Goal: Task Accomplishment & Management: Complete application form

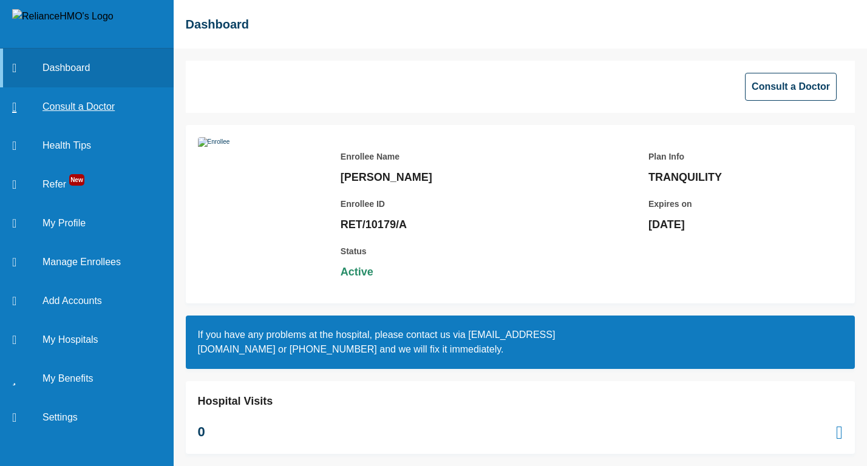
click at [86, 109] on link "Consult a Doctor" at bounding box center [87, 106] width 174 height 39
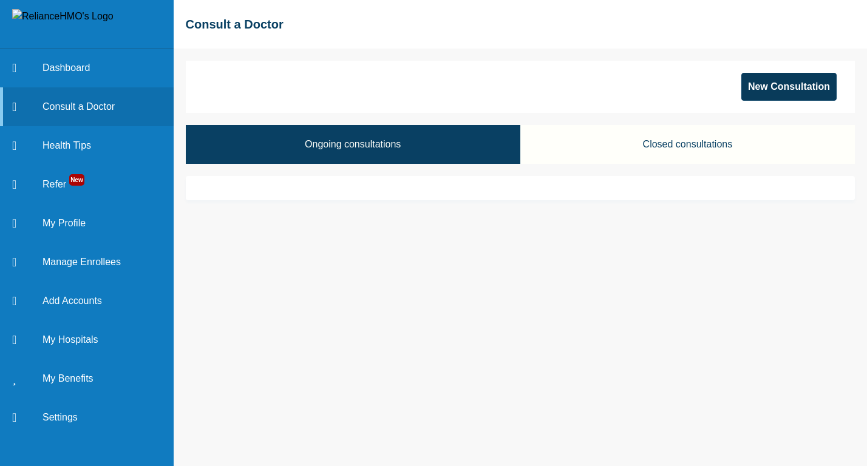
click at [791, 87] on button "New Consultation" at bounding box center [788, 87] width 95 height 28
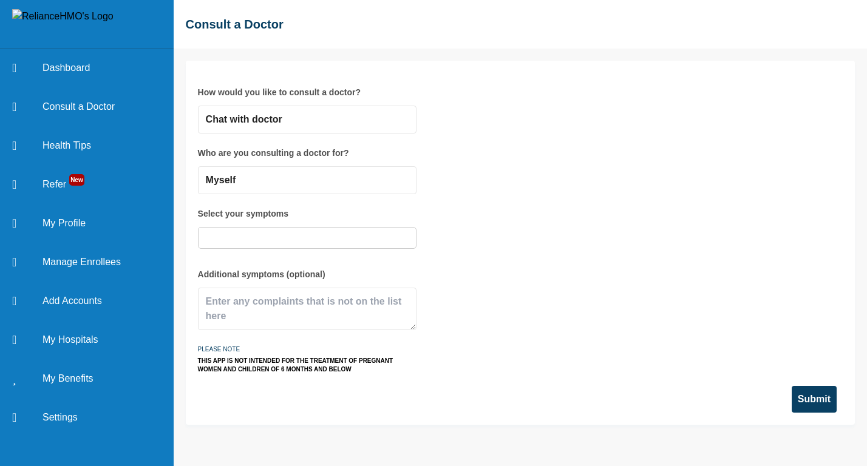
click at [289, 245] on div at bounding box center [307, 238] width 218 height 22
click at [276, 235] on input "text" at bounding box center [306, 238] width 211 height 15
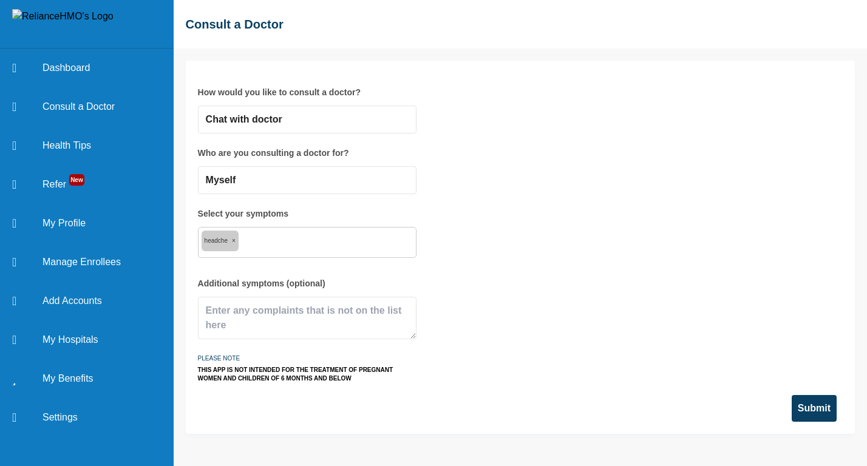
click at [814, 415] on button "Submit" at bounding box center [813, 408] width 45 height 27
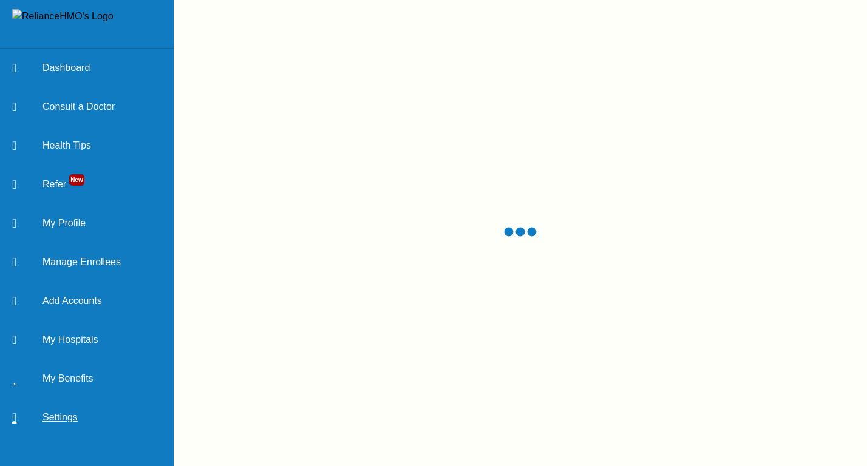
click at [54, 418] on link "Settings" at bounding box center [87, 417] width 174 height 39
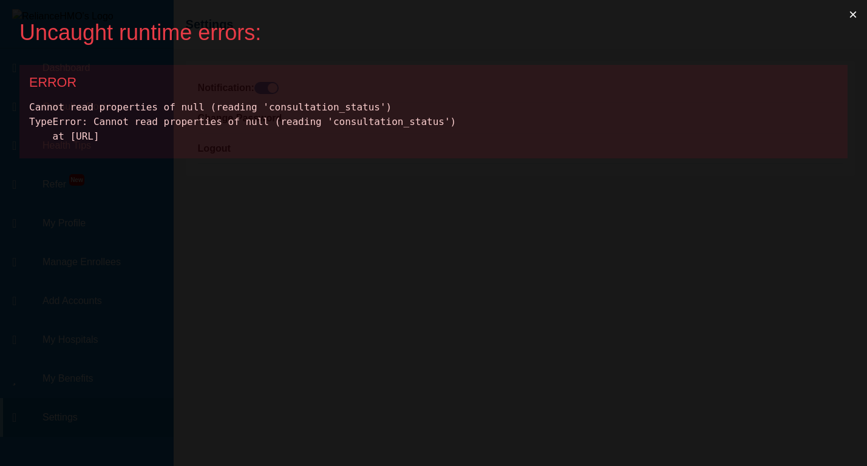
click at [852, 16] on button "×" at bounding box center [853, 14] width 28 height 29
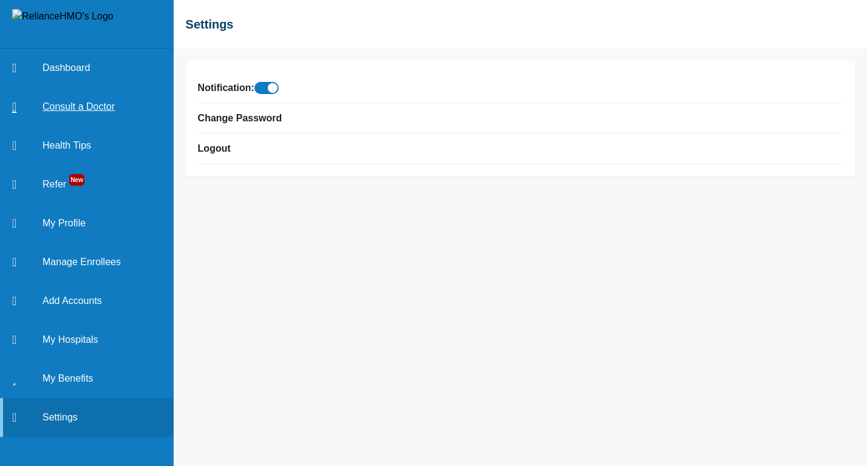
click at [81, 103] on link "Consult a Doctor" at bounding box center [87, 106] width 174 height 39
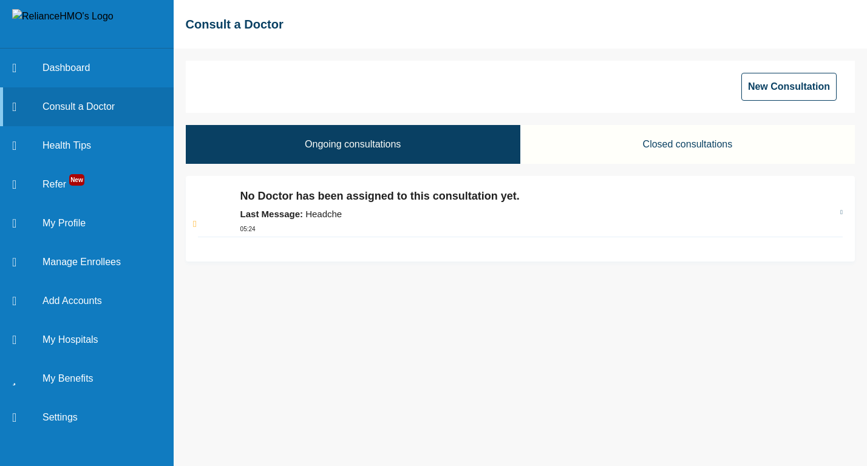
click at [316, 206] on div "No Doctor has been assigned to this consultation yet. Last Message: Headche 05:…" at bounding box center [534, 212] width 588 height 49
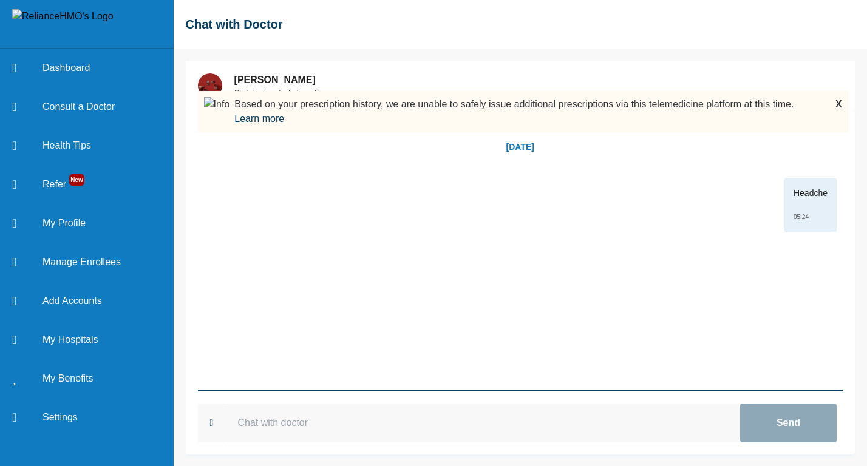
scroll to position [1, 0]
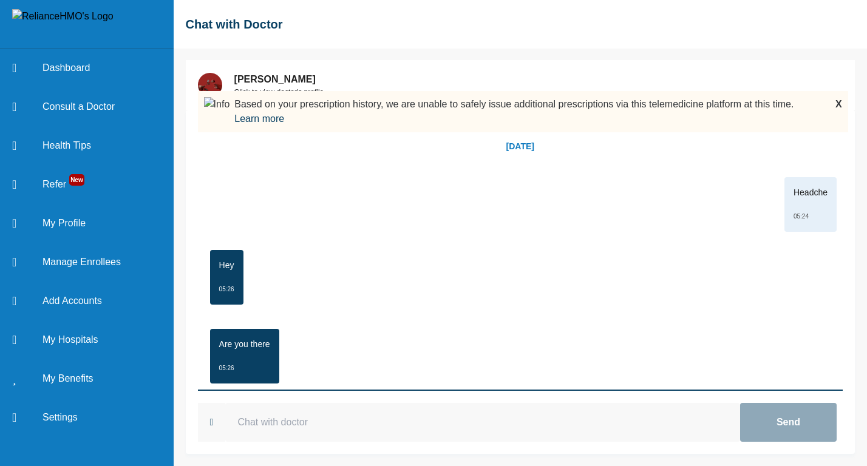
click at [575, 179] on div "Headche 05:24" at bounding box center [520, 204] width 632 height 55
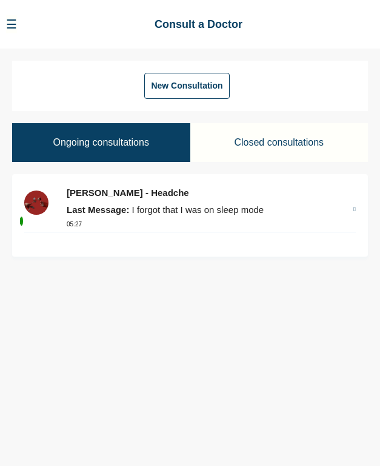
click at [189, 196] on p "[PERSON_NAME] - Headche" at bounding box center [204, 193] width 275 height 14
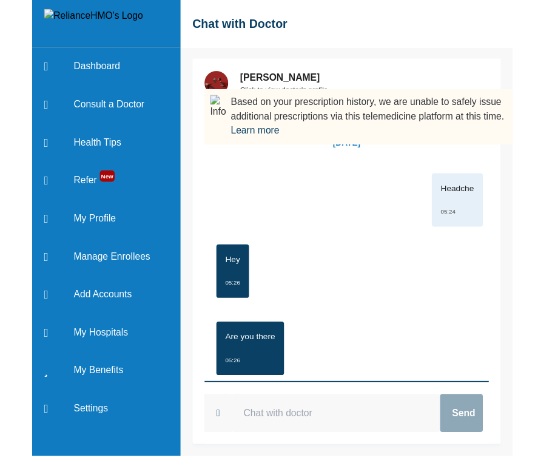
scroll to position [1, 0]
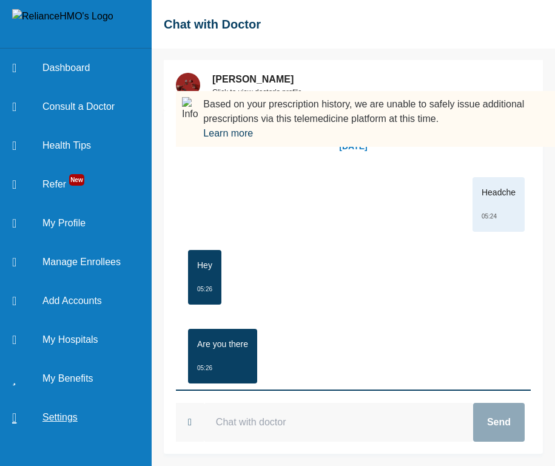
click at [60, 416] on link "Settings" at bounding box center [76, 417] width 152 height 39
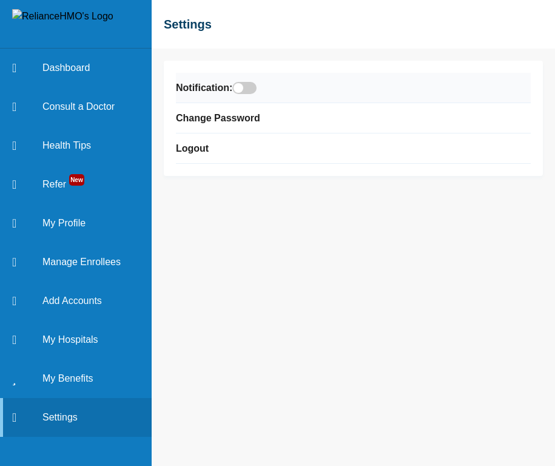
click at [254, 86] on span at bounding box center [244, 88] width 24 height 12
click at [0, 0] on input "checkbox" at bounding box center [0, 0] width 0 height 0
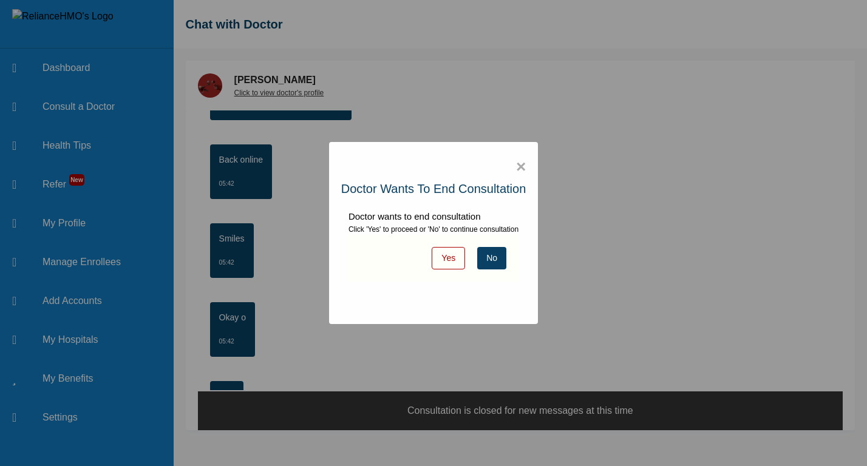
click at [472, 56] on div "× Doctor wants to end consultation Doctor wants to end consultation Click 'Yes'…" at bounding box center [433, 233] width 867 height 466
click at [457, 255] on button "Yes" at bounding box center [447, 258] width 33 height 22
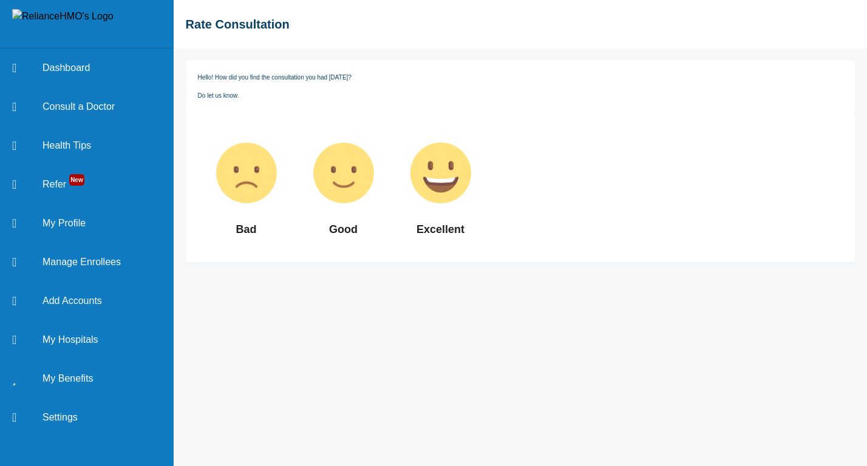
click at [444, 175] on img at bounding box center [440, 172] width 97 height 97
